Goal: Navigation & Orientation: Find specific page/section

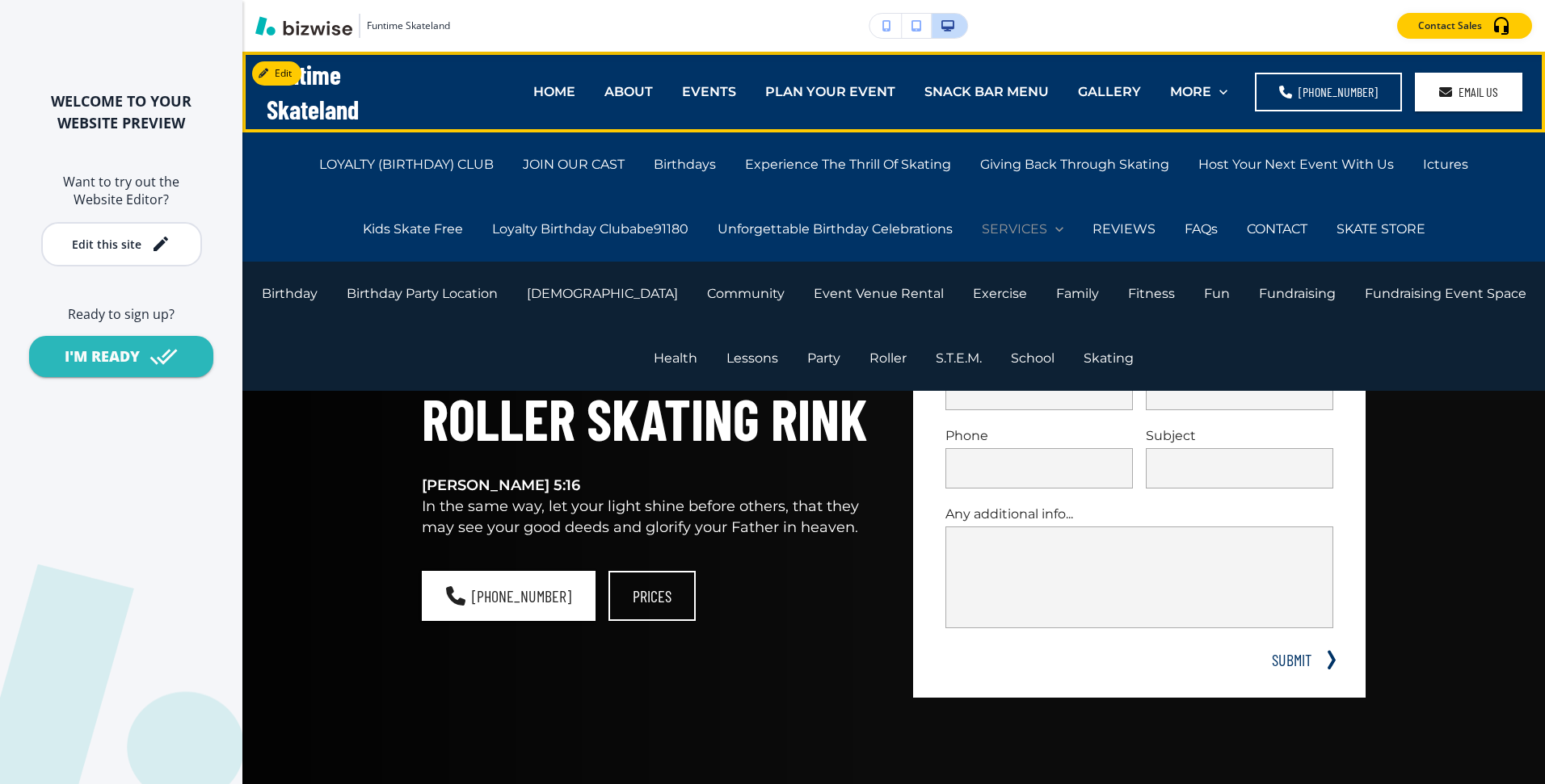
click at [1014, 225] on p "SERVICES" at bounding box center [1014, 229] width 65 height 19
click at [935, 351] on p "S.T.E.M." at bounding box center [958, 358] width 46 height 19
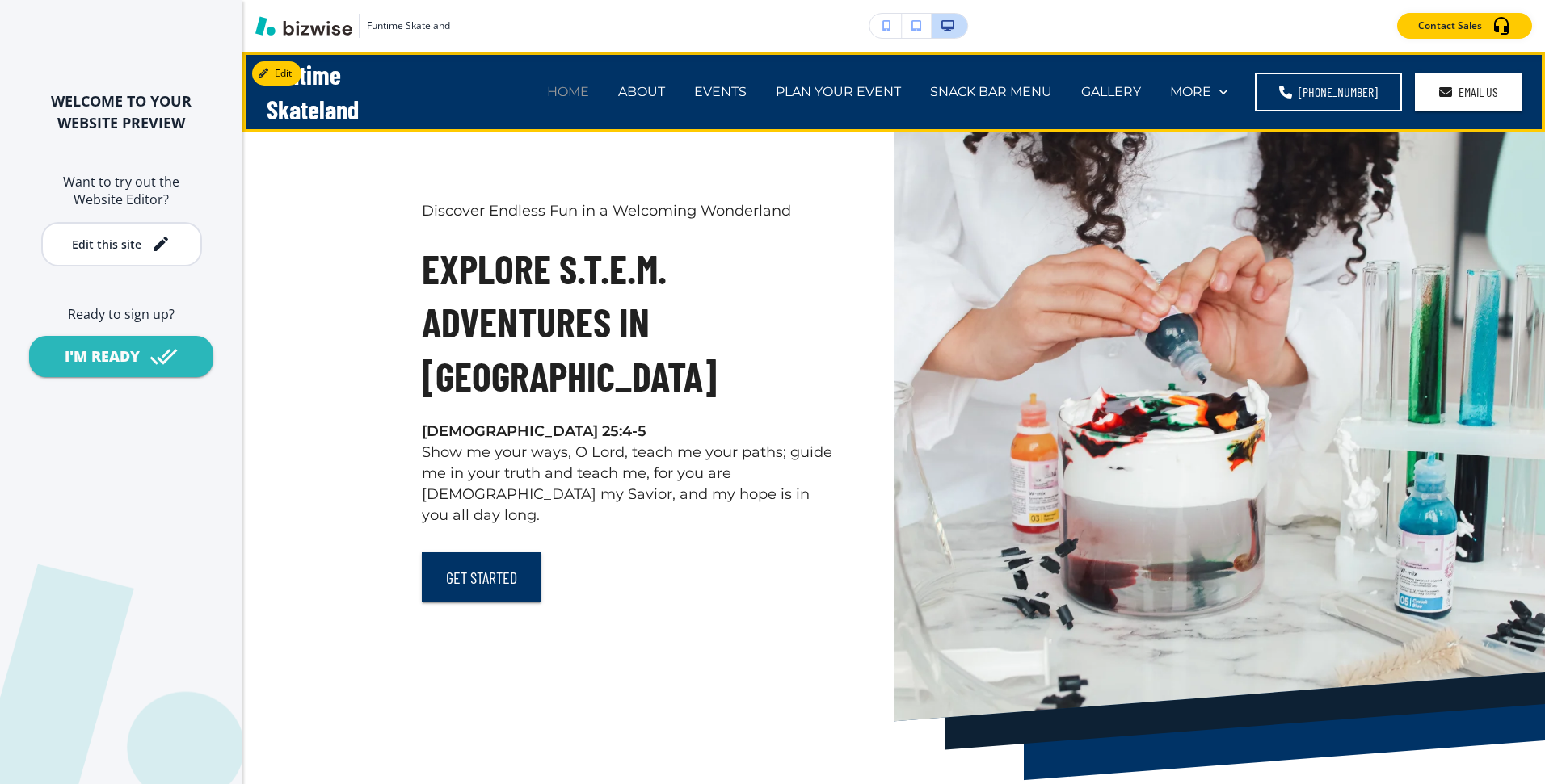
click at [586, 96] on p "HOME" at bounding box center [567, 91] width 42 height 19
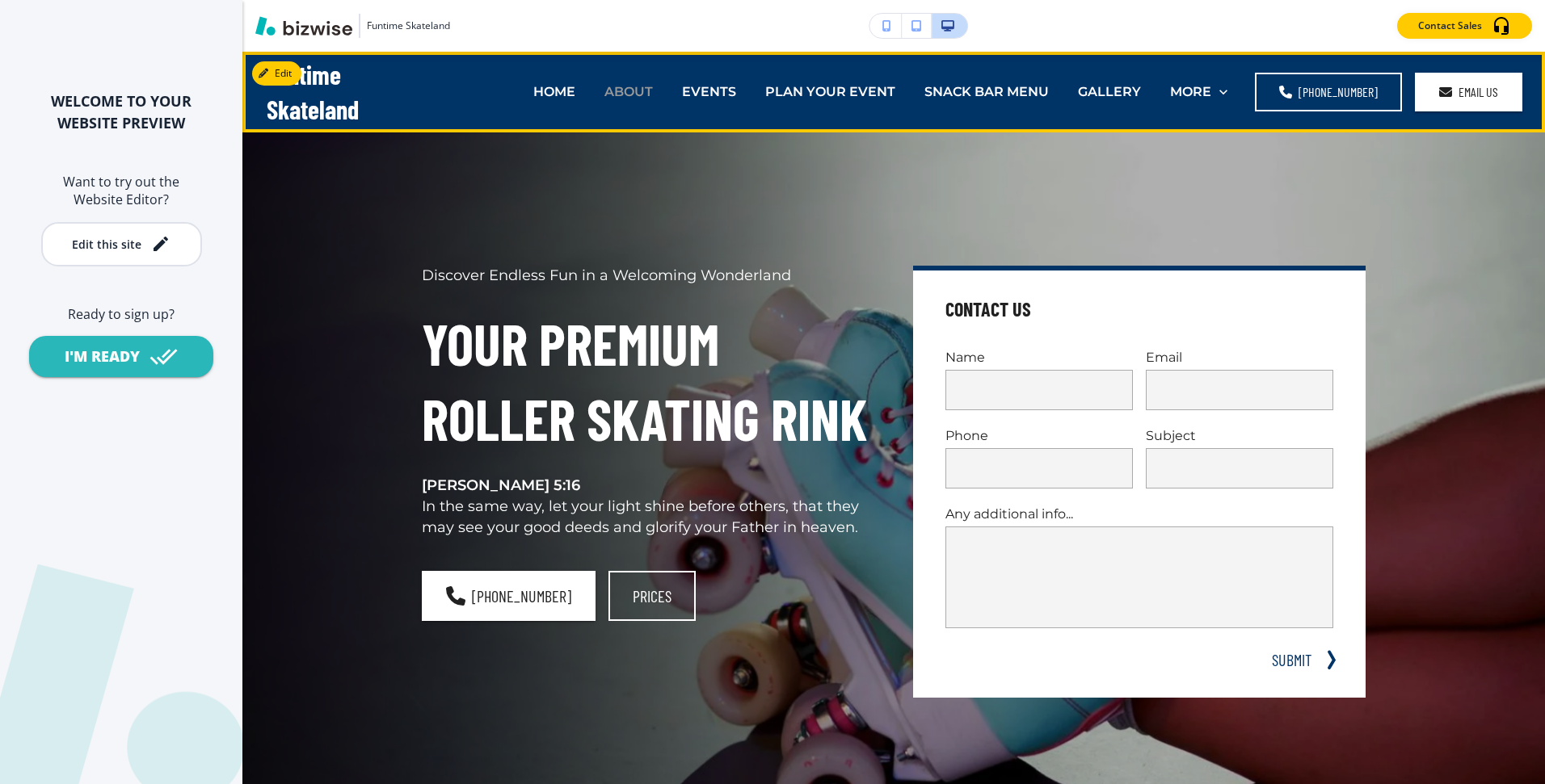
click at [630, 90] on p "ABOUT" at bounding box center [628, 91] width 49 height 19
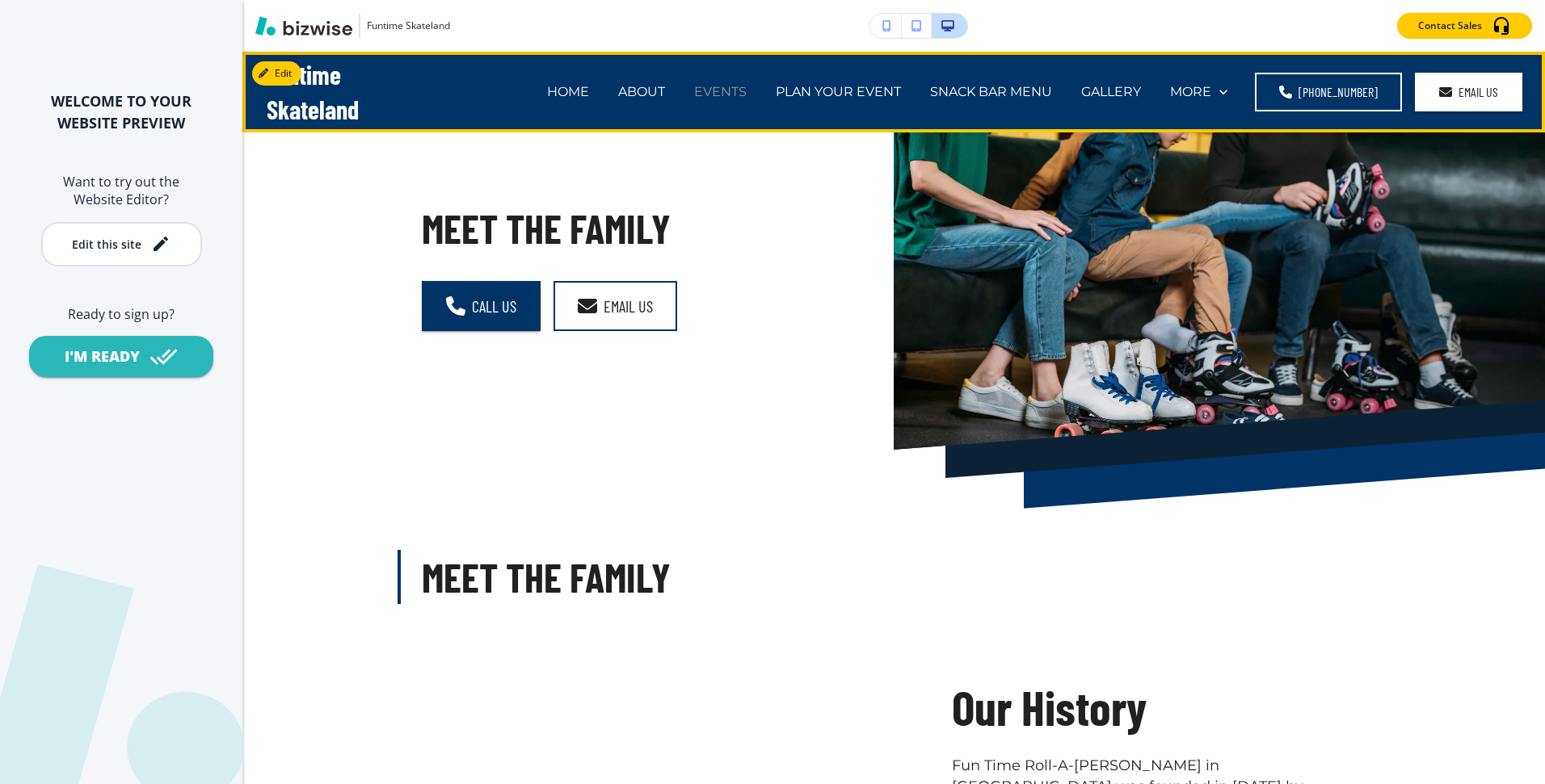
click at [712, 89] on p "EVENTS" at bounding box center [720, 91] width 53 height 19
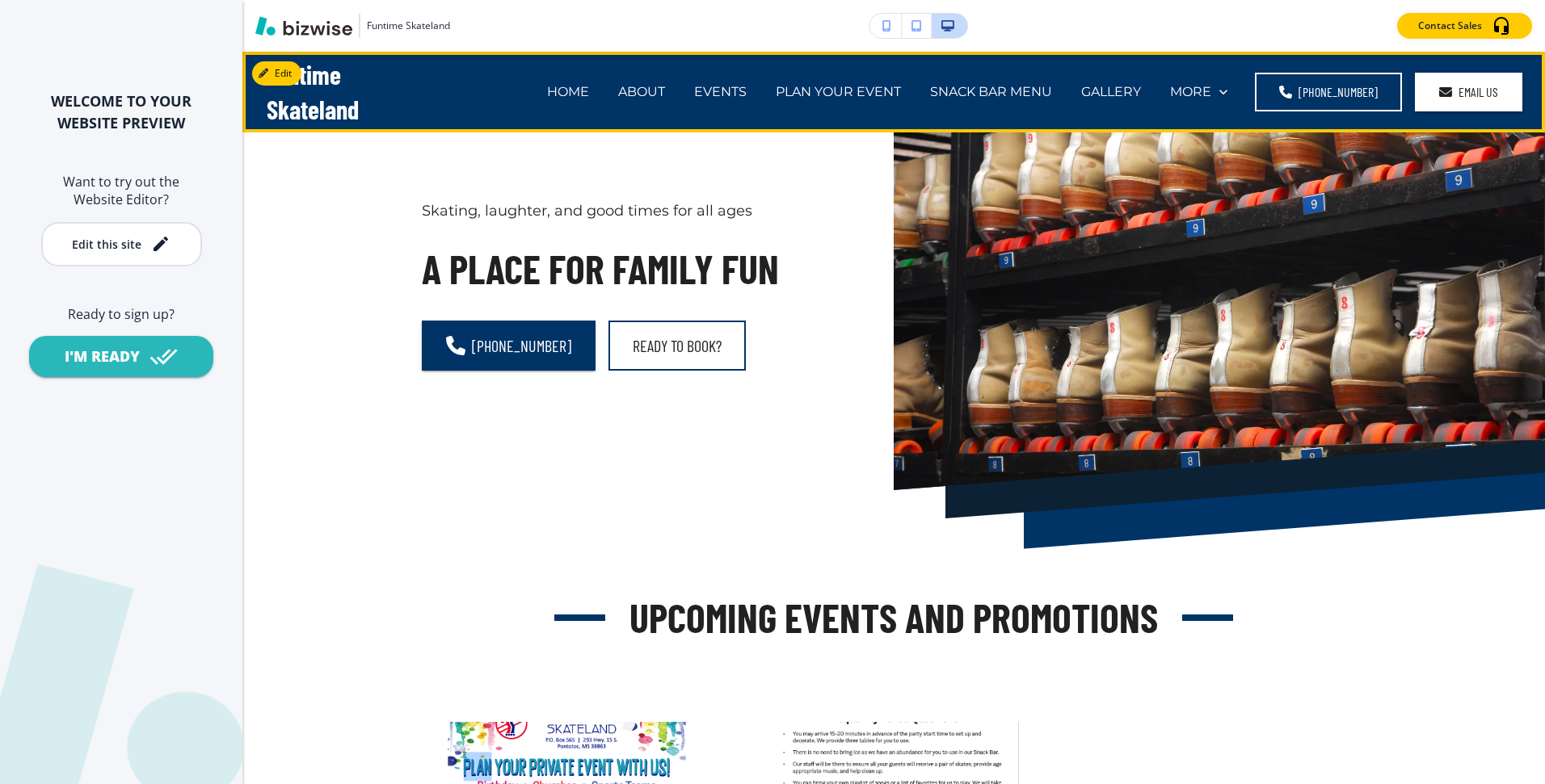
click at [823, 80] on div "PLAN YOUR EVENT" at bounding box center [838, 91] width 155 height 64
click at [828, 92] on p "PLAN YOUR EVENT" at bounding box center [838, 91] width 125 height 19
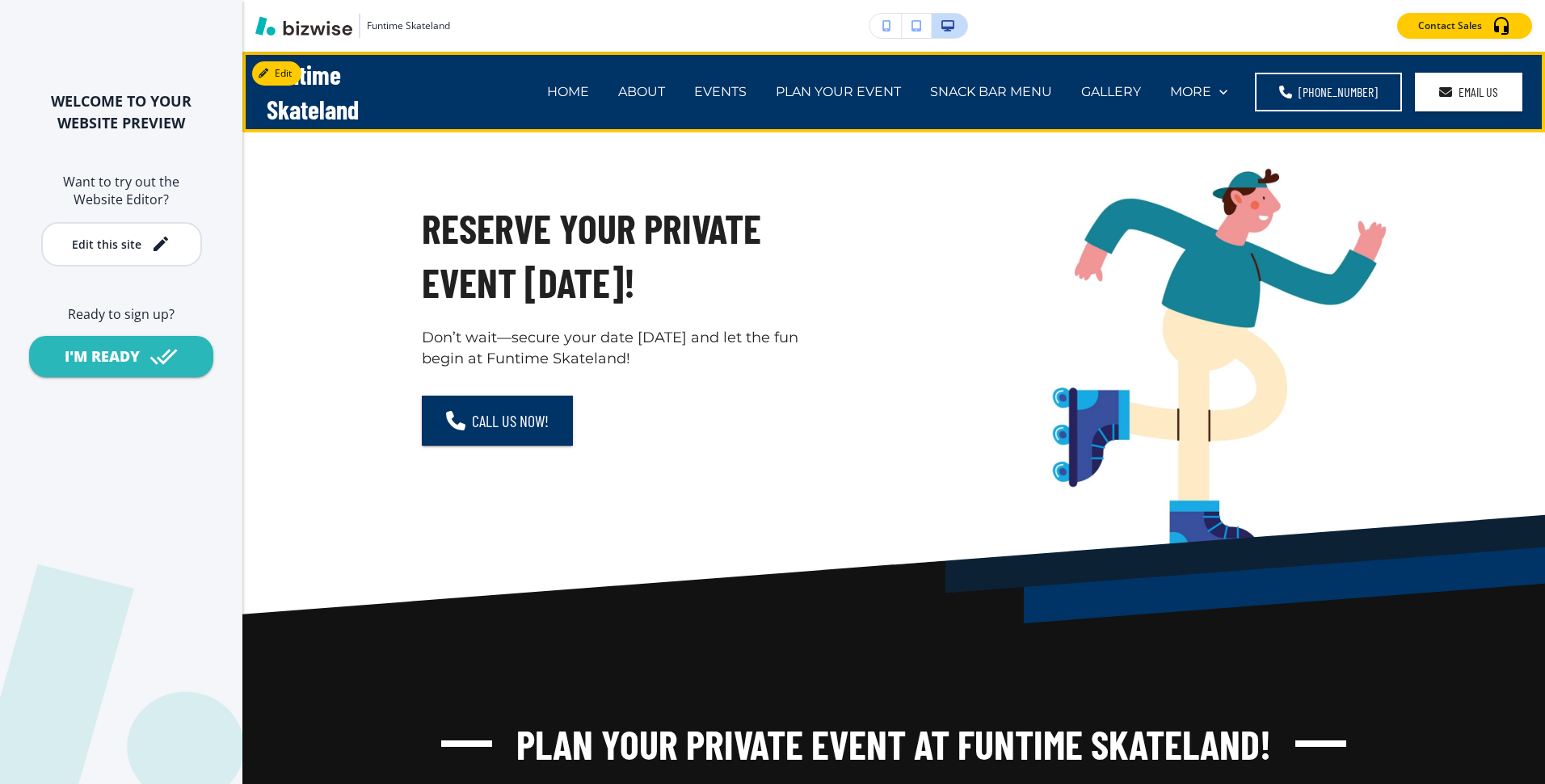
click at [1004, 111] on div "SNACK BAR MENU" at bounding box center [991, 91] width 151 height 64
click at [1002, 72] on div "SNACK BAR MENU" at bounding box center [991, 91] width 151 height 64
click at [1007, 89] on p "SNACK BAR MENU" at bounding box center [991, 91] width 122 height 19
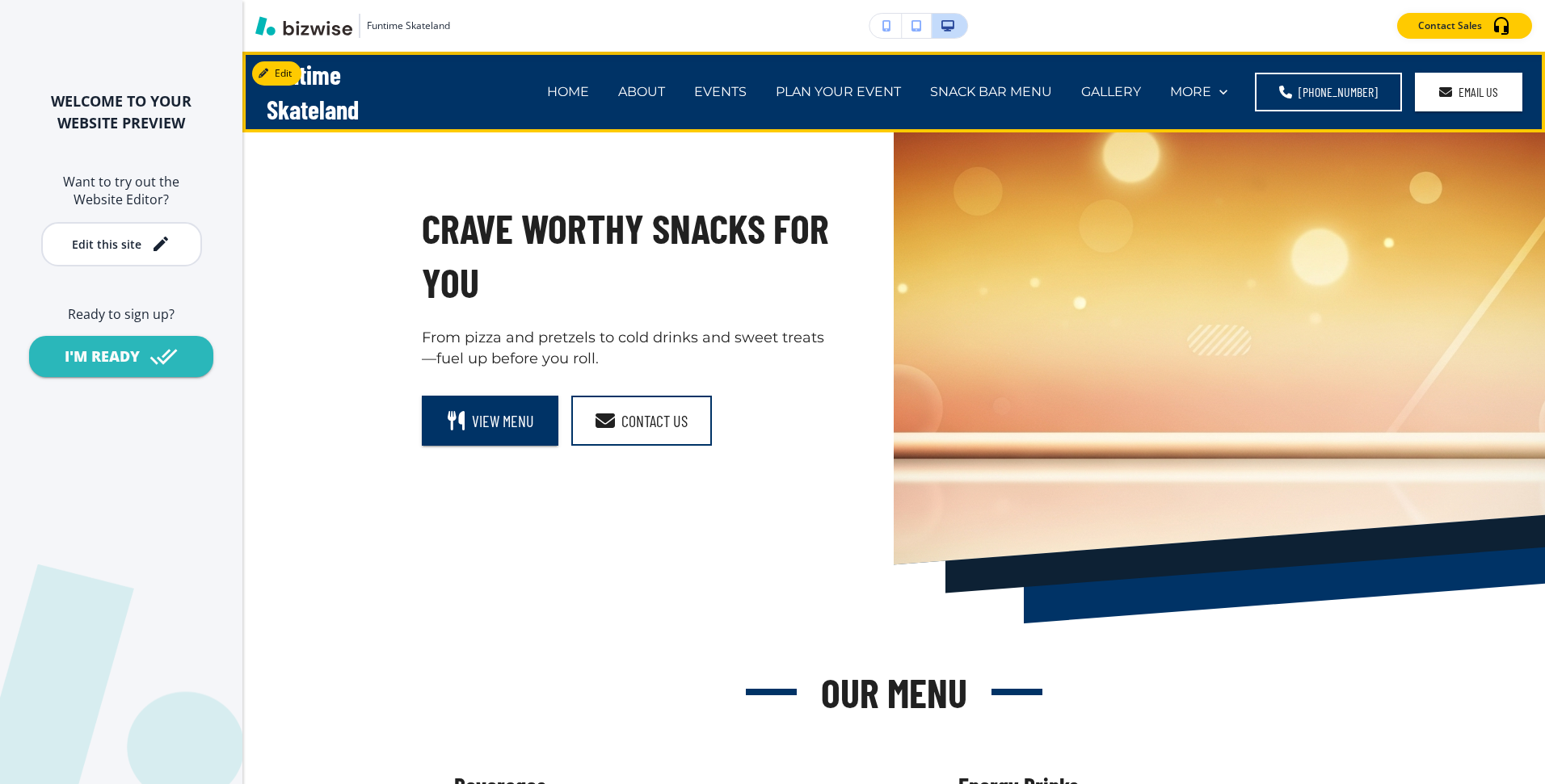
click at [1118, 103] on div "GALLERY" at bounding box center [1111, 91] width 89 height 64
click at [1114, 88] on p "GALLERY" at bounding box center [1111, 91] width 59 height 19
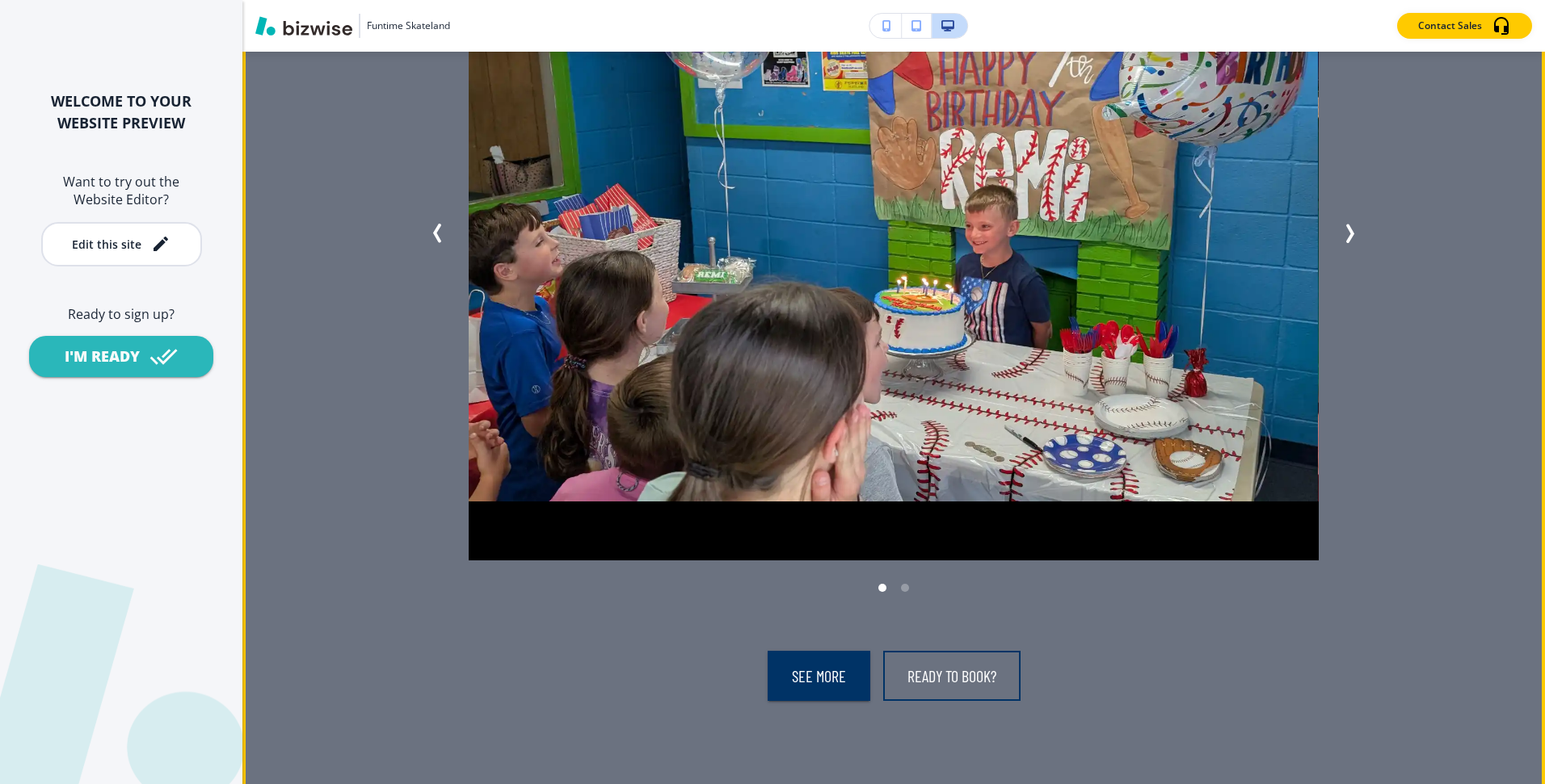
scroll to position [1250, 0]
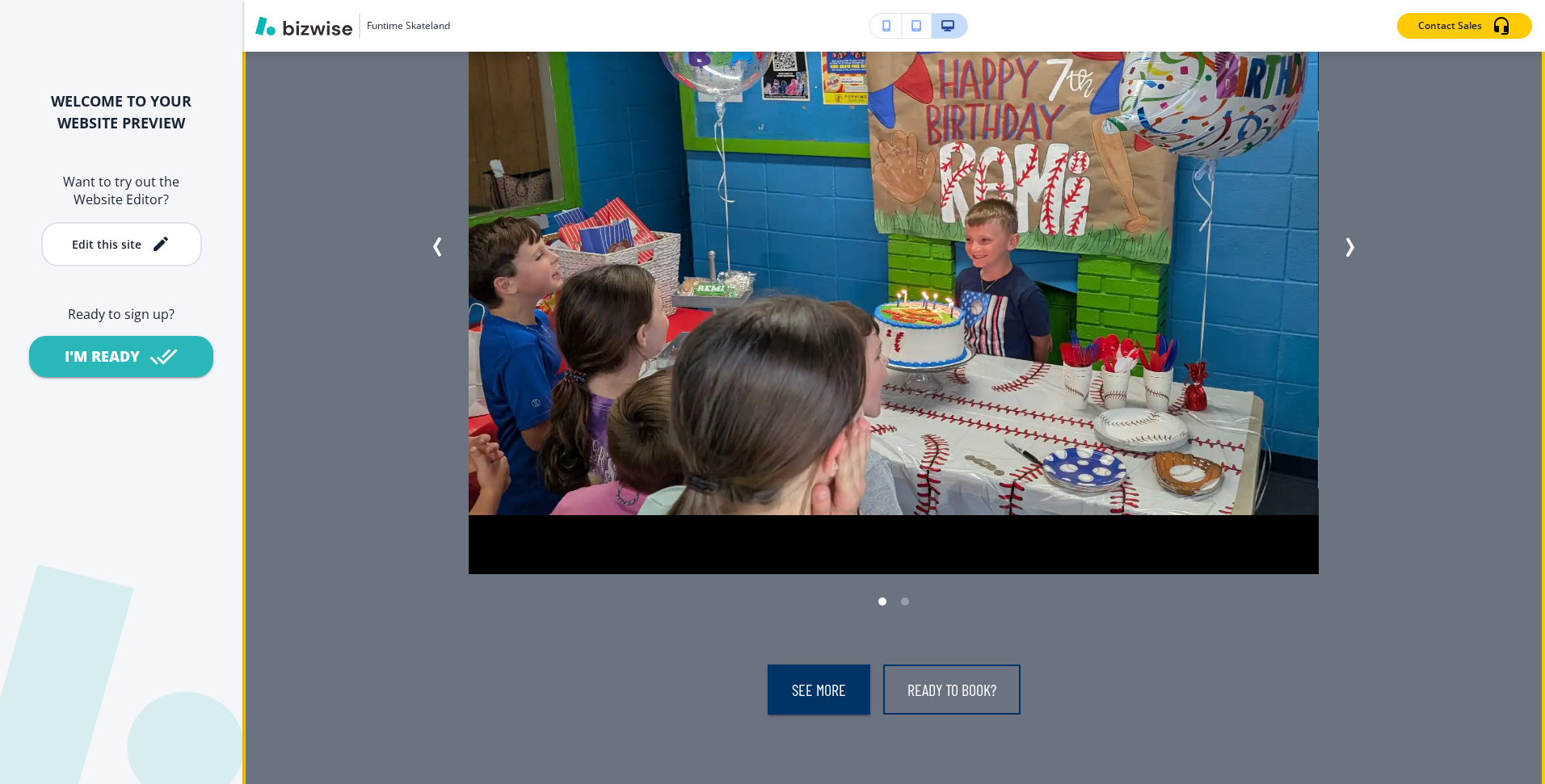
click at [1348, 245] on icon "Next Slide" at bounding box center [1350, 248] width 5 height 16
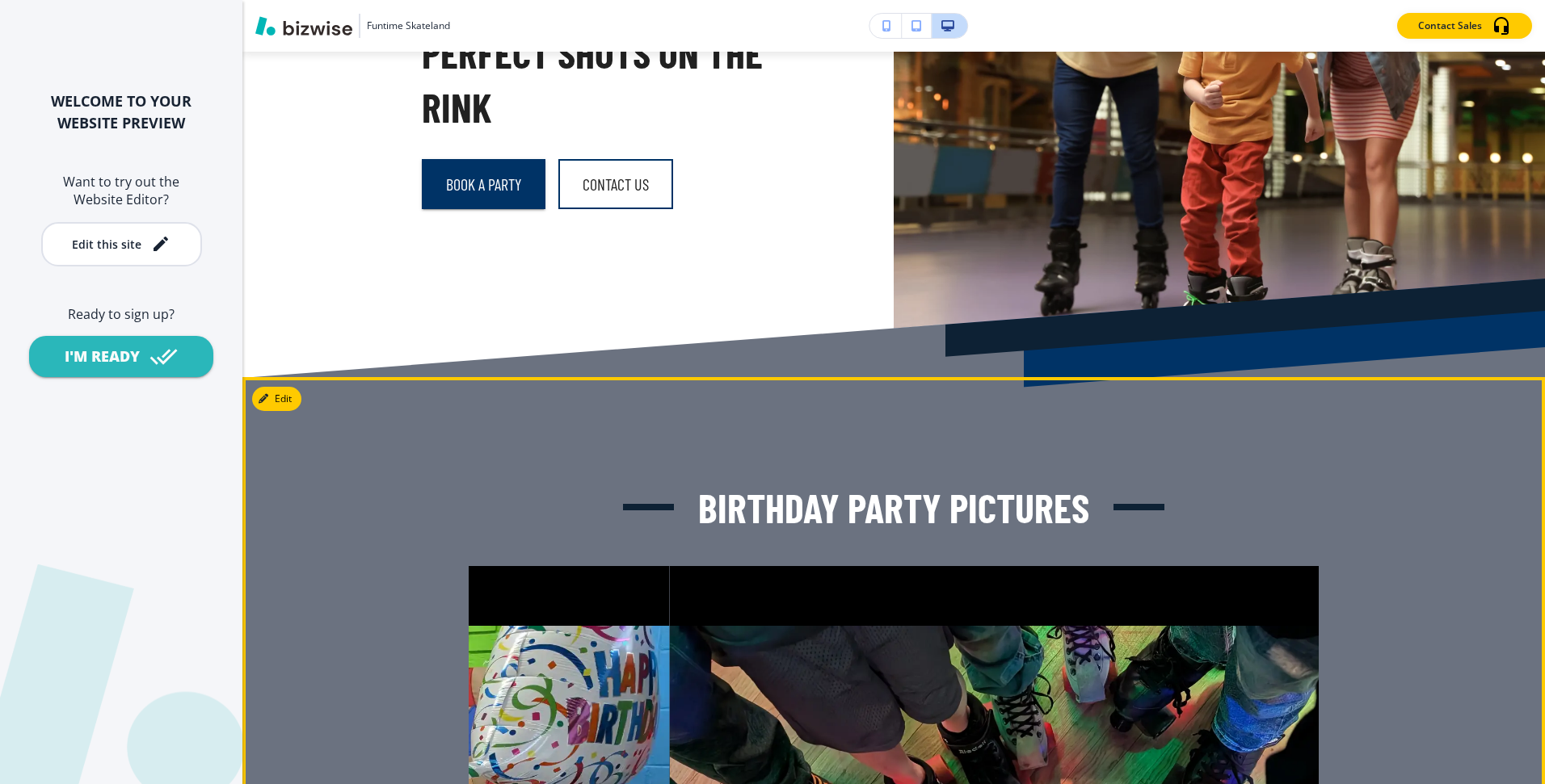
scroll to position [0, 0]
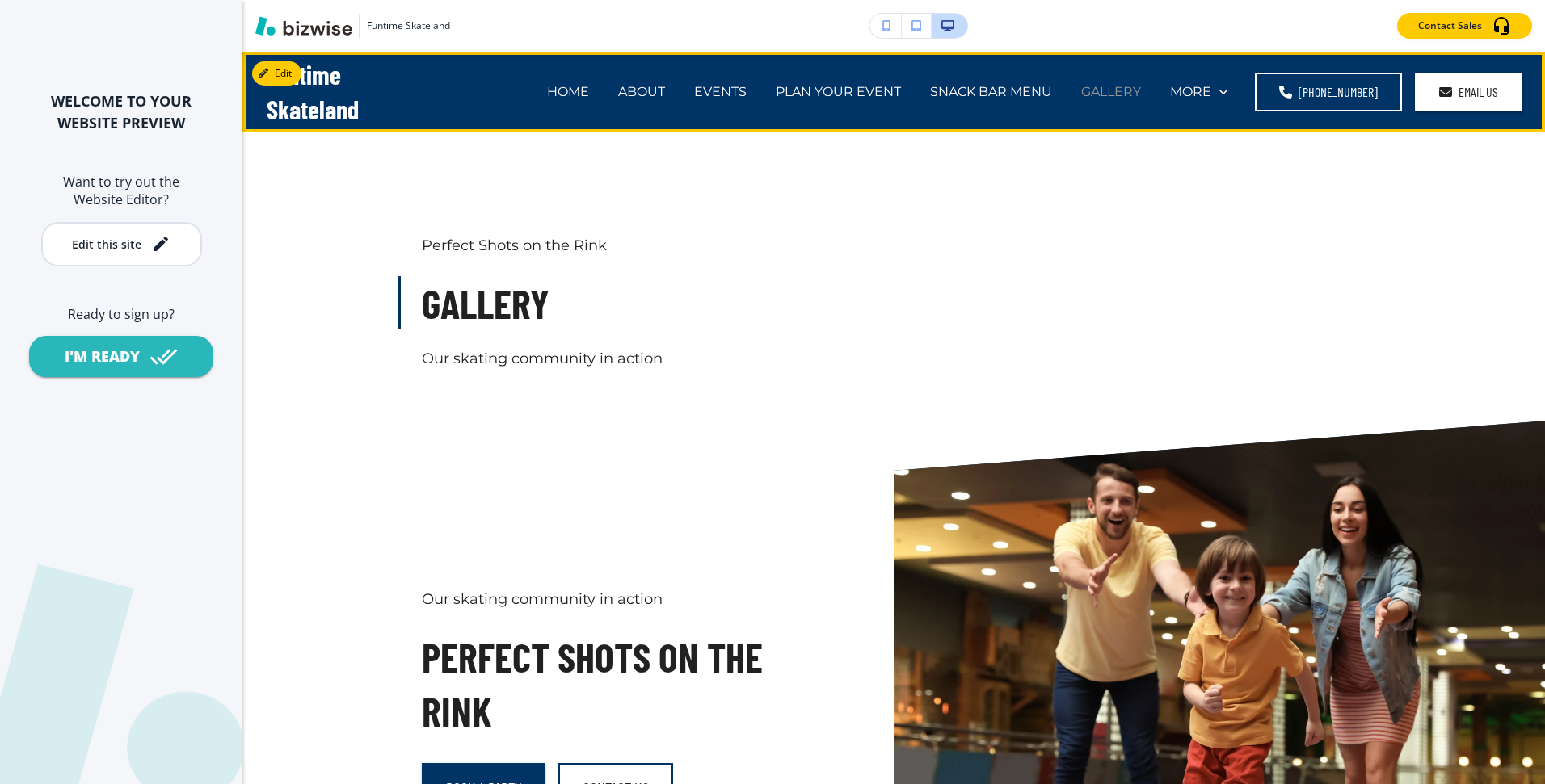
click at [1121, 92] on p "GALLERY" at bounding box center [1111, 91] width 59 height 19
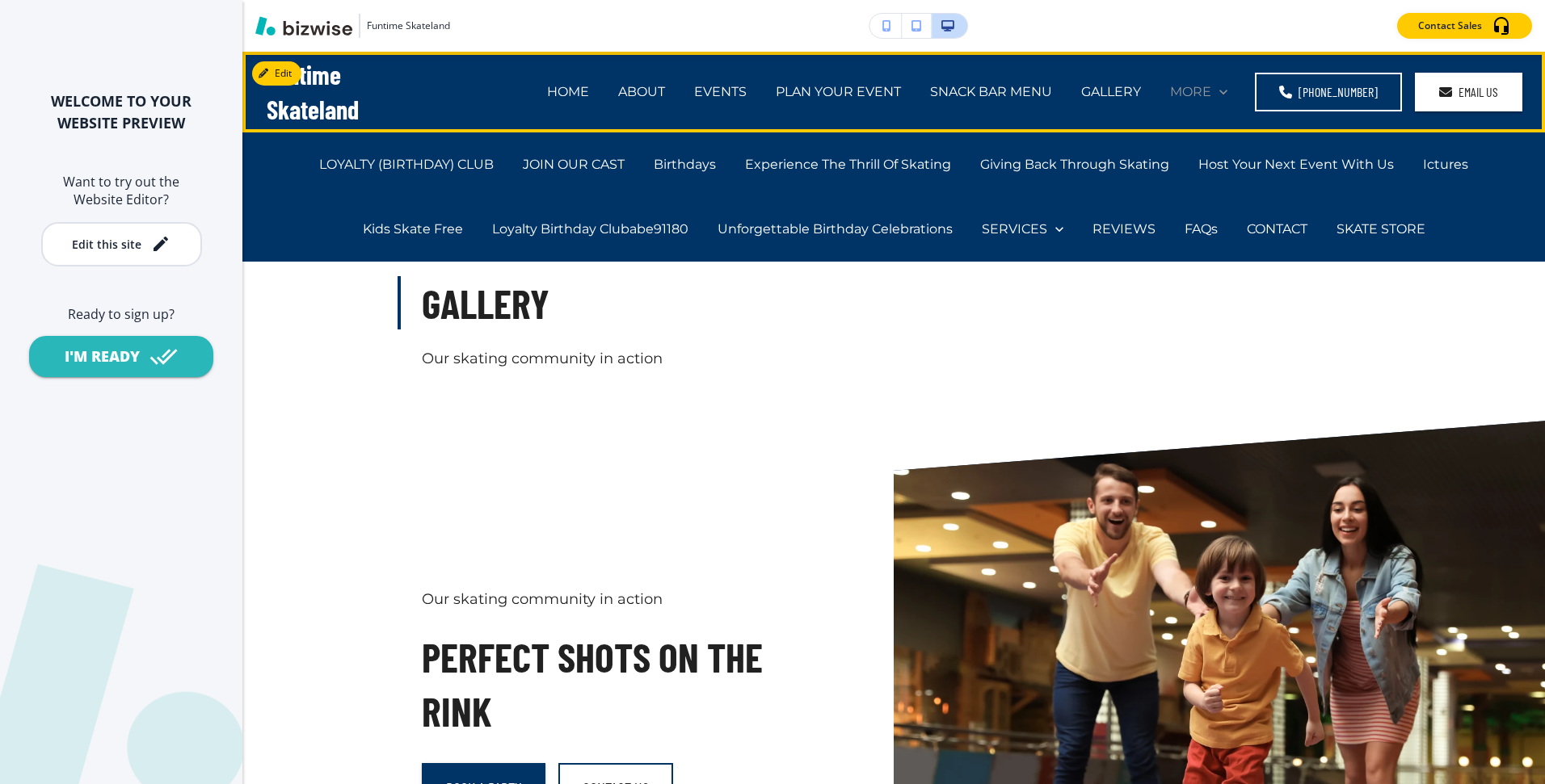
click at [1176, 99] on p "MORE" at bounding box center [1191, 91] width 42 height 19
click at [1180, 93] on p "MORE" at bounding box center [1191, 91] width 42 height 19
click at [583, 164] on p "JOIN OUR CAST" at bounding box center [573, 164] width 102 height 19
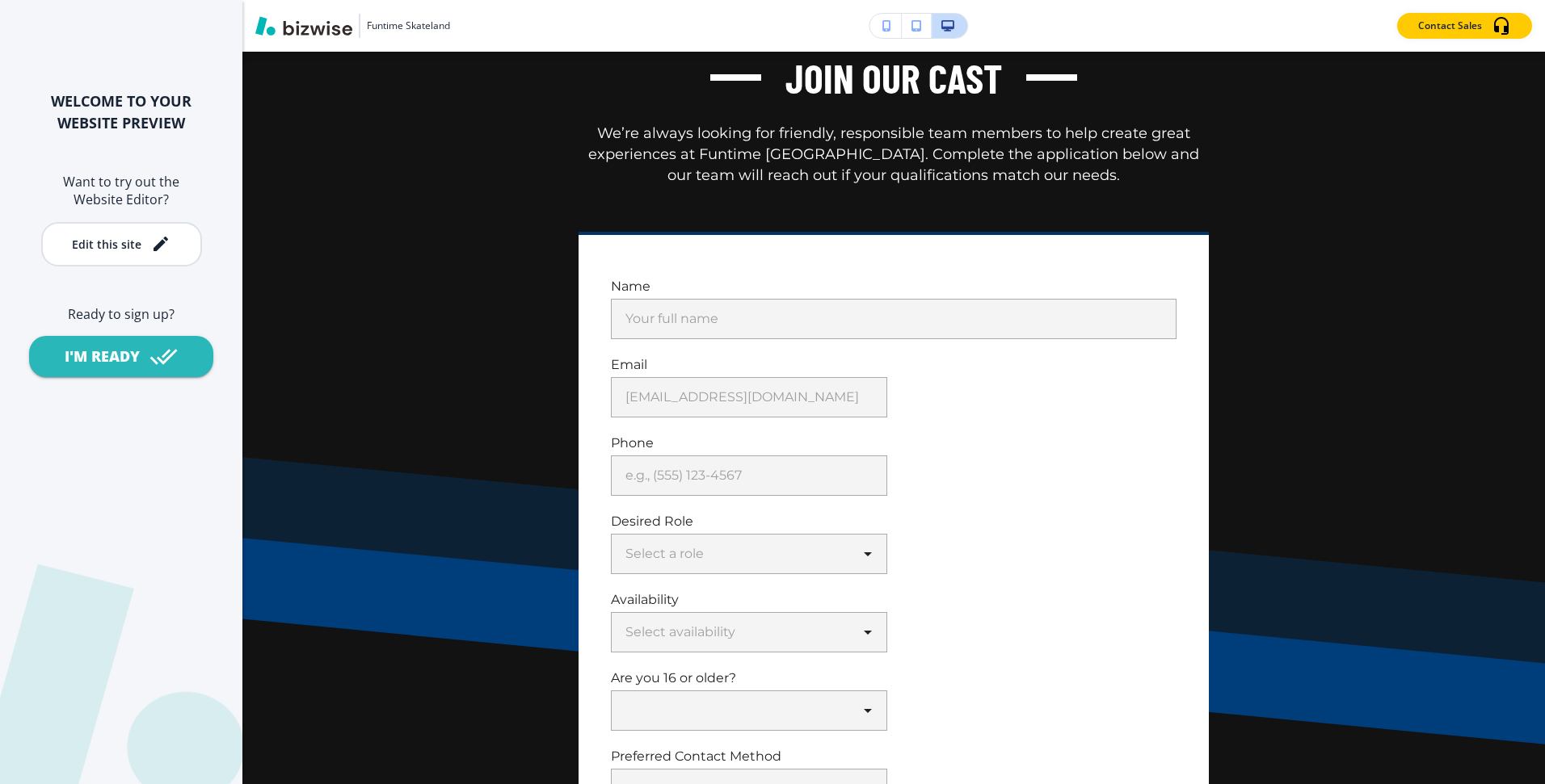
scroll to position [375, 0]
